Goal: Transaction & Acquisition: Purchase product/service

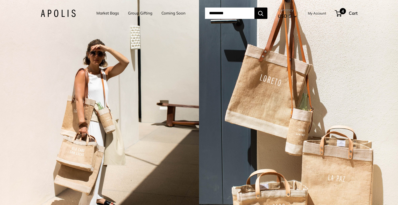
click at [341, 14] on span "4" at bounding box center [337, 13] width 7 height 6
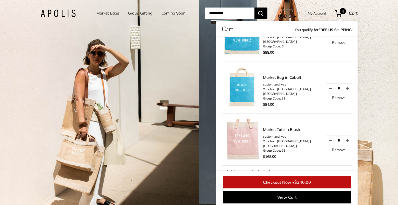
scroll to position [52, 0]
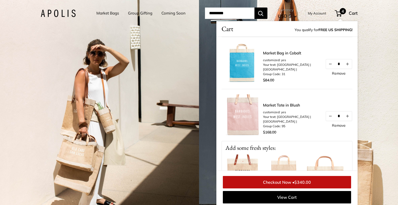
click at [250, 106] on img at bounding box center [241, 114] width 41 height 41
click at [275, 104] on link "Market Tote in Blush" at bounding box center [291, 105] width 57 height 6
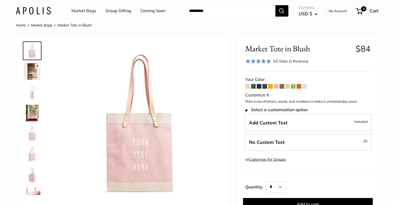
click at [31, 90] on img at bounding box center [32, 92] width 17 height 17
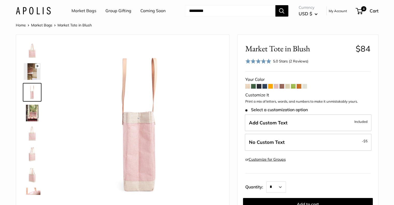
click at [33, 109] on img at bounding box center [32, 113] width 17 height 17
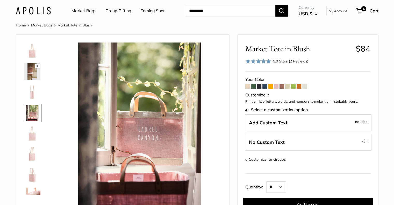
click at [30, 131] on img at bounding box center [32, 133] width 17 height 17
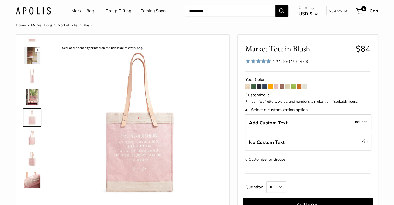
click at [32, 141] on img at bounding box center [32, 138] width 17 height 17
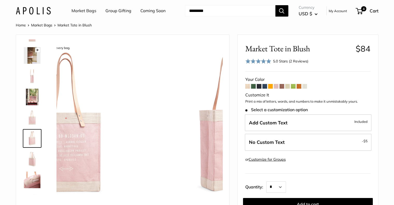
scroll to position [37, 0]
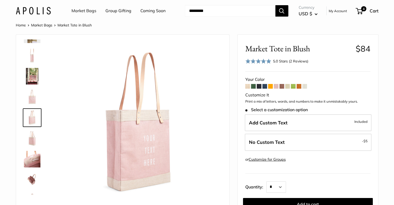
click at [34, 153] on img at bounding box center [32, 159] width 17 height 17
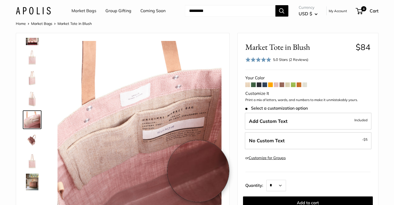
scroll to position [0, 0]
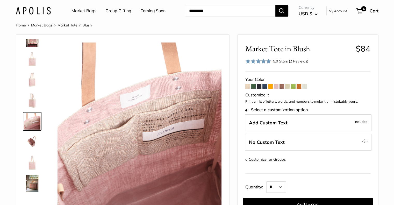
click at [302, 61] on div "5.0 Stars (2 Reviews)" at bounding box center [290, 61] width 35 height 6
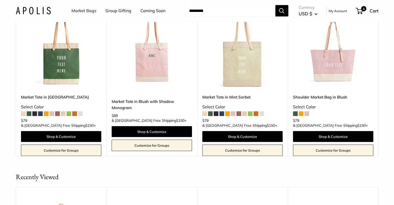
scroll to position [1119, 0]
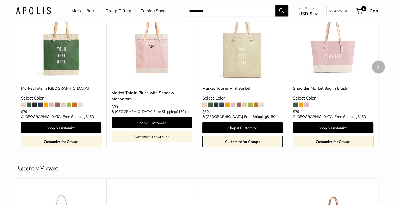
click at [28, 107] on span at bounding box center [29, 104] width 5 height 5
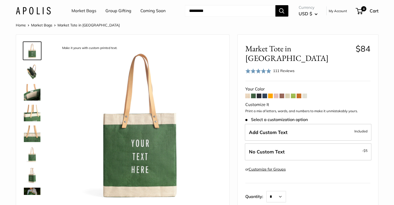
click at [259, 93] on span at bounding box center [258, 95] width 5 height 5
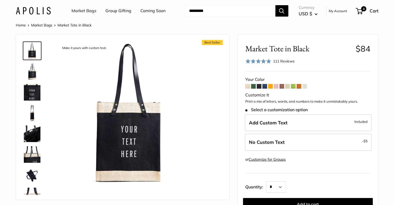
click at [266, 87] on span at bounding box center [264, 86] width 5 height 5
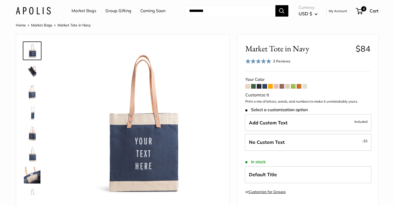
click at [270, 87] on span at bounding box center [270, 86] width 5 height 5
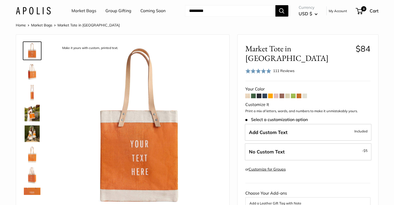
click at [275, 93] on span at bounding box center [276, 95] width 5 height 5
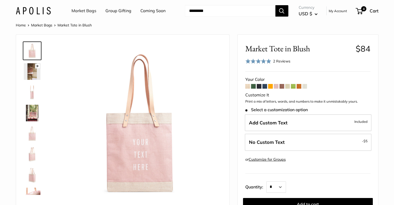
click at [282, 88] on span at bounding box center [281, 86] width 5 height 5
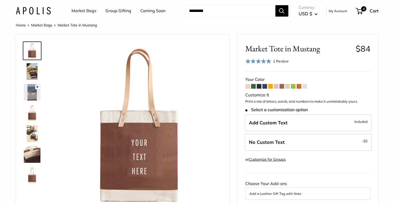
click at [287, 87] on span at bounding box center [287, 86] width 5 height 5
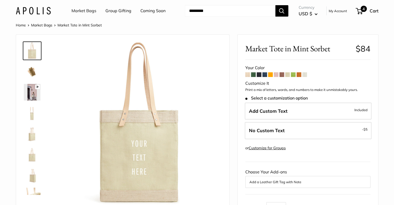
click at [359, 9] on span "4" at bounding box center [358, 11] width 7 height 6
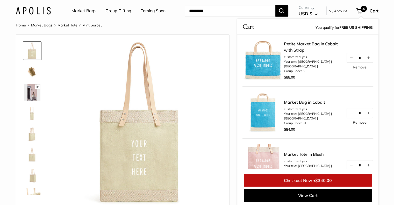
click at [359, 123] on link "Remove" at bounding box center [359, 122] width 14 height 4
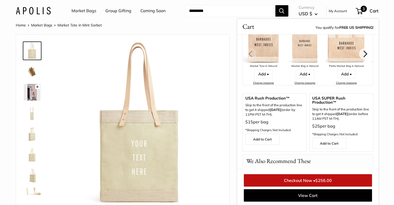
scroll to position [181, 0]
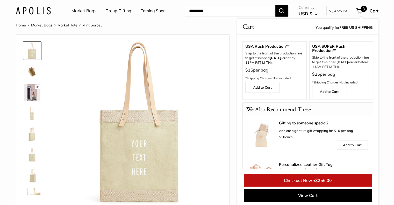
click at [309, 179] on link "Checkout Now • $256.00" at bounding box center [308, 180] width 128 height 12
